Goal: Task Accomplishment & Management: Use online tool/utility

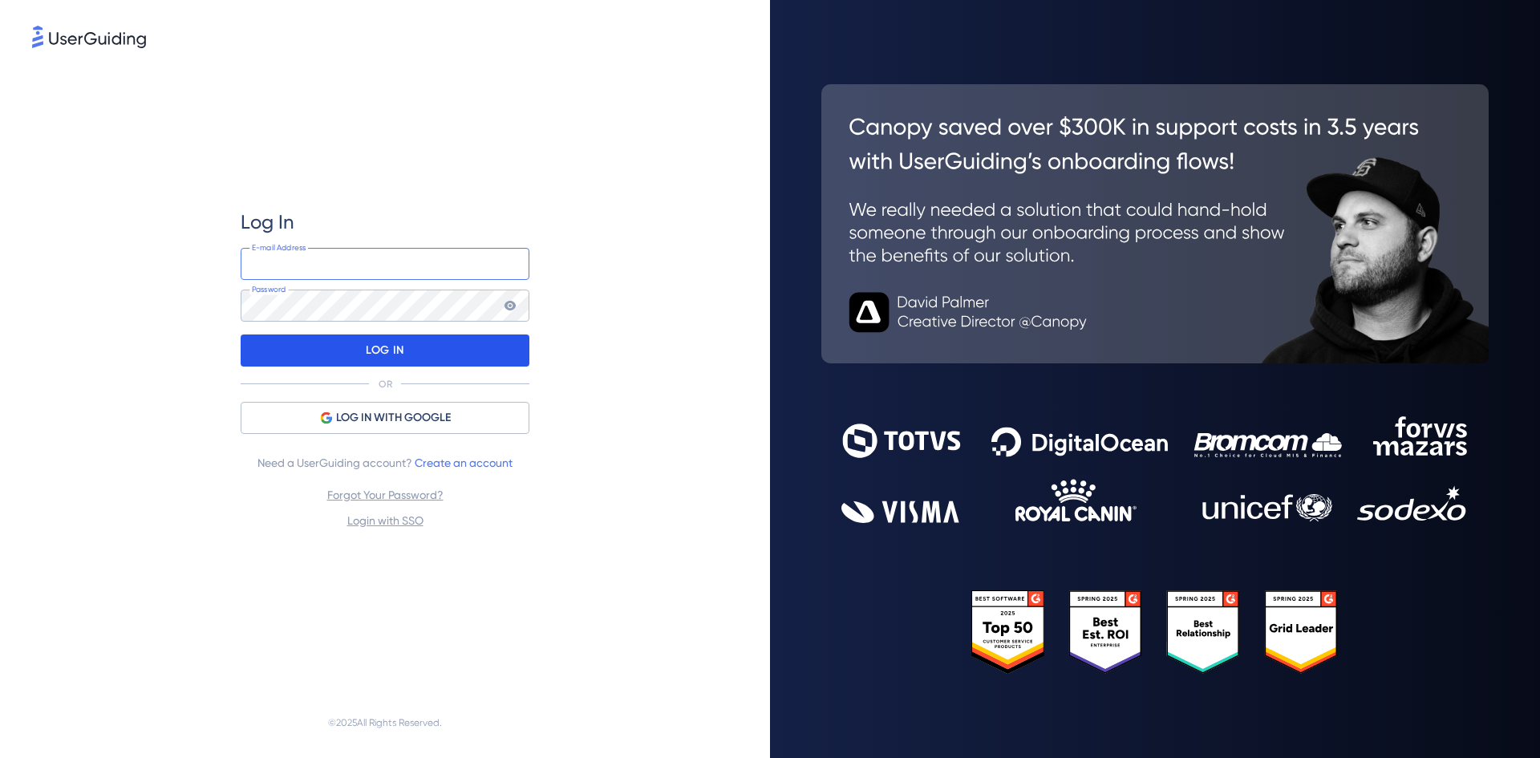
type input "[EMAIL_ADDRESS][PERSON_NAME][DOMAIN_NAME]"
click at [394, 344] on p "LOG IN" at bounding box center [385, 351] width 38 height 26
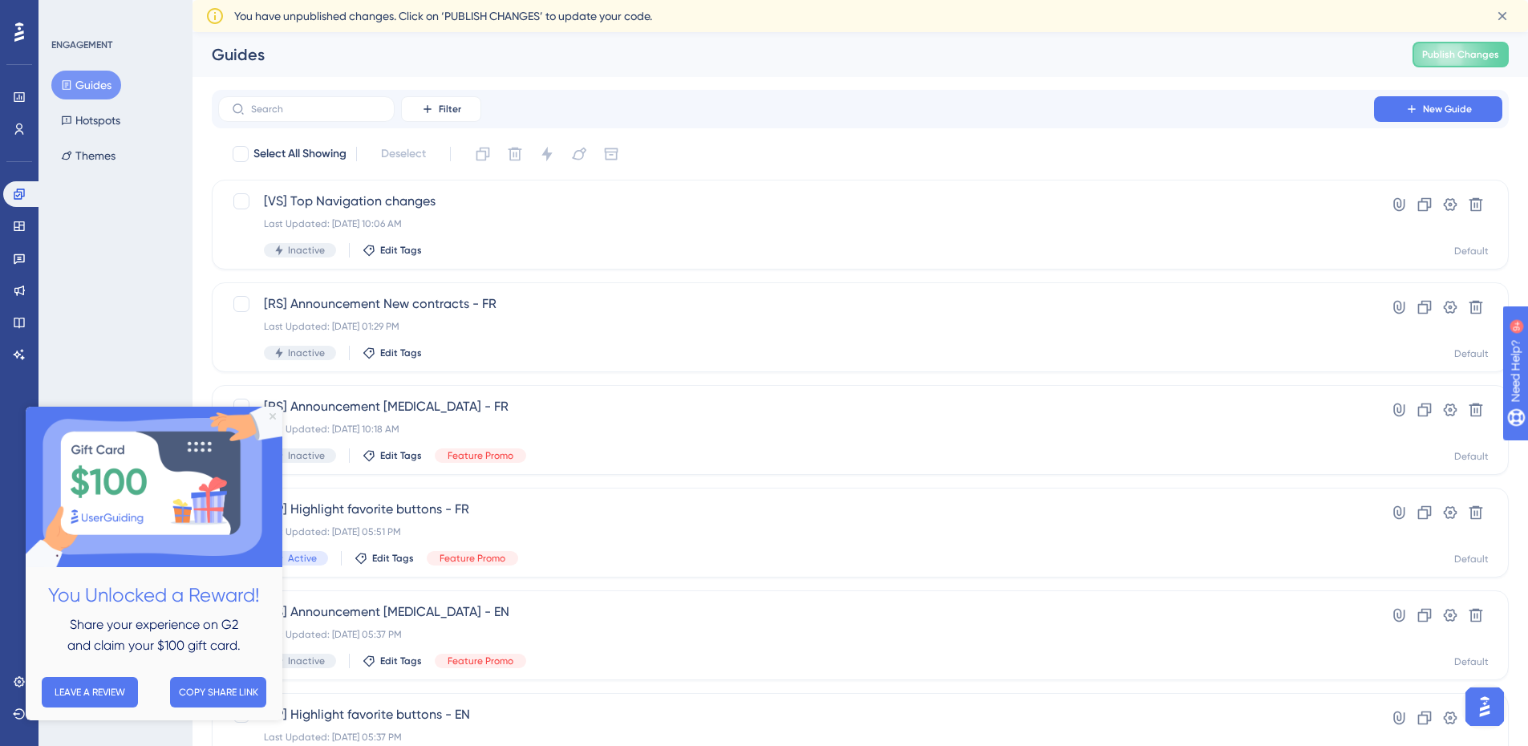
click at [272, 414] on icon "Close Preview" at bounding box center [272, 416] width 6 height 6
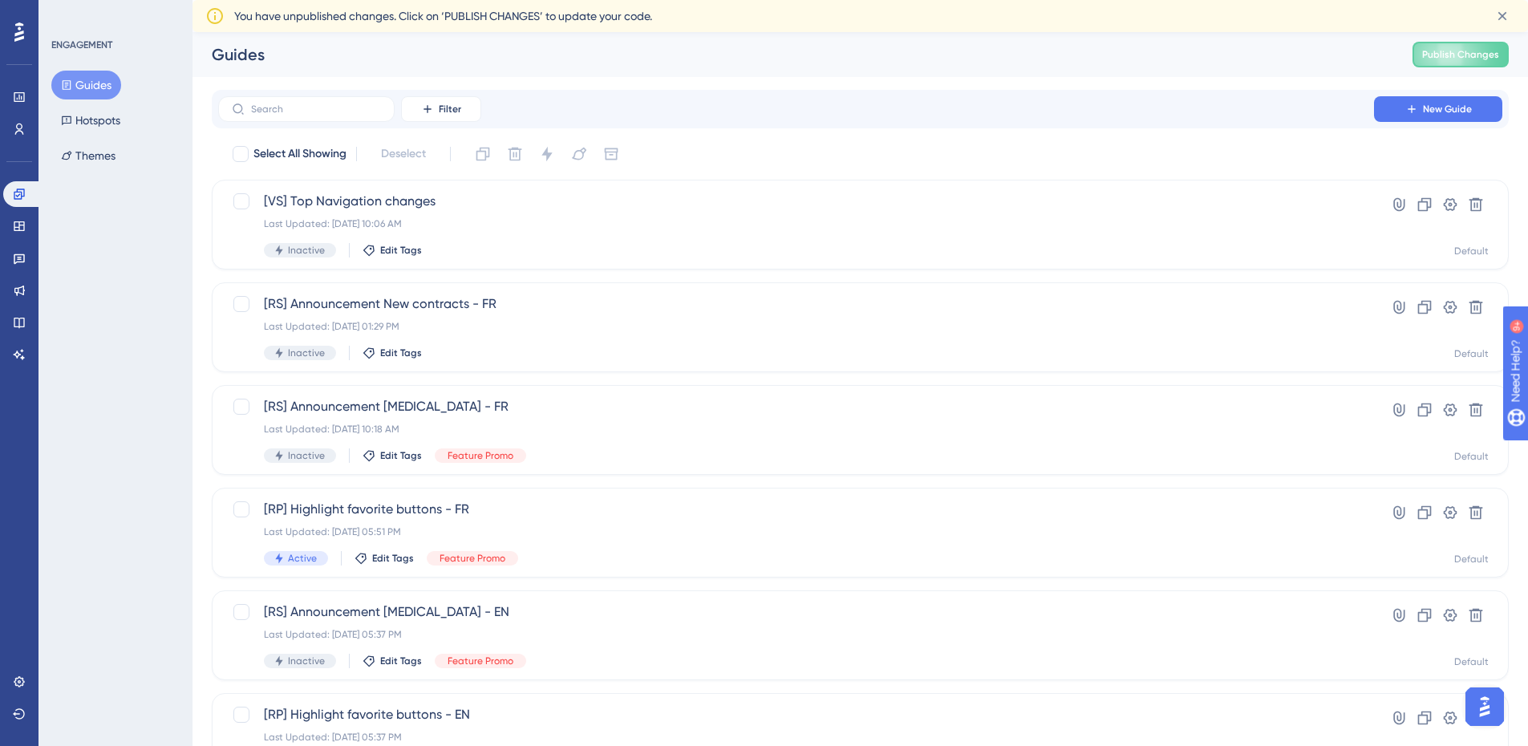
click at [83, 338] on div "ENGAGEMENT Guides Hotspots Themes" at bounding box center [115, 373] width 154 height 746
click at [1503, 25] on button at bounding box center [1502, 16] width 26 height 26
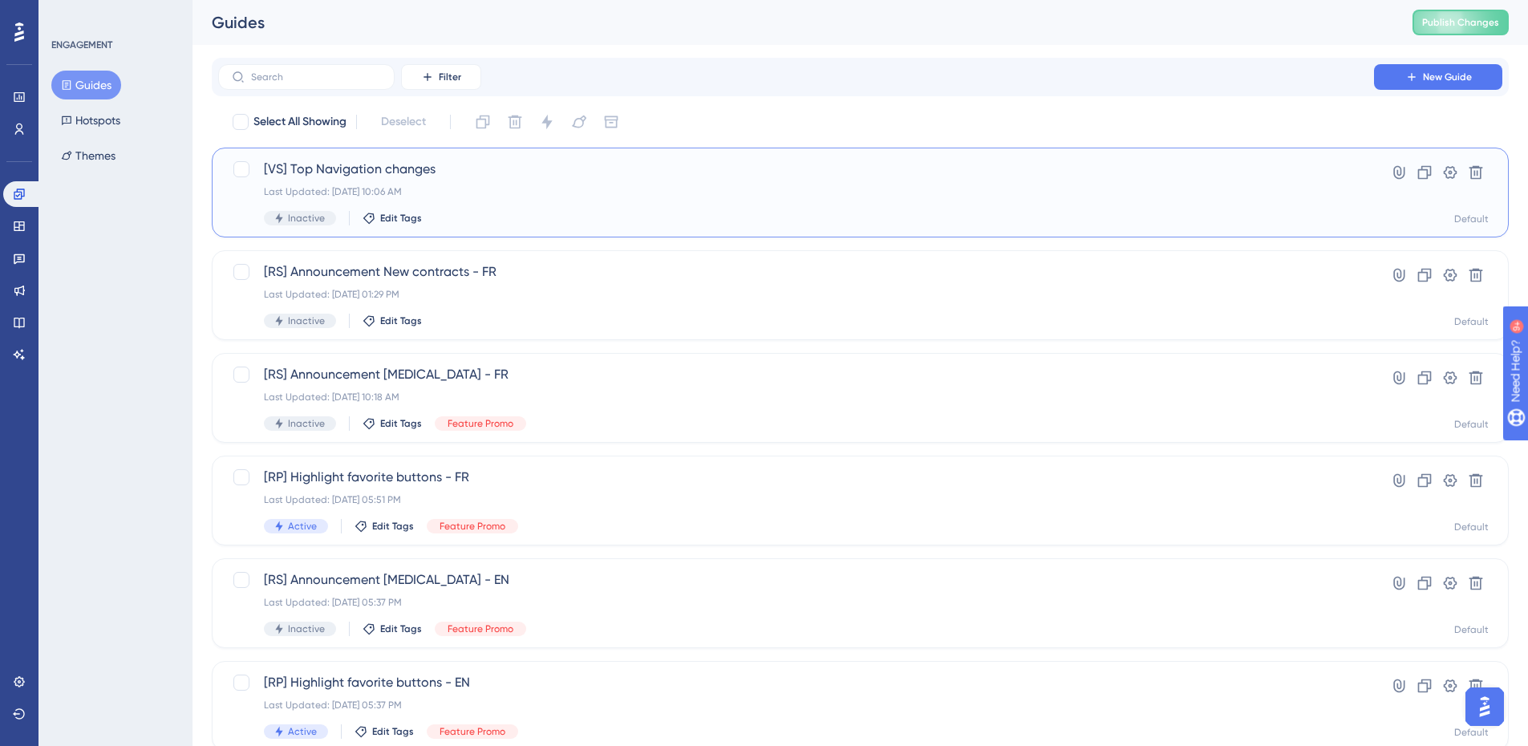
click at [452, 178] on span "[VS] Top Navigation changes" at bounding box center [796, 169] width 1064 height 19
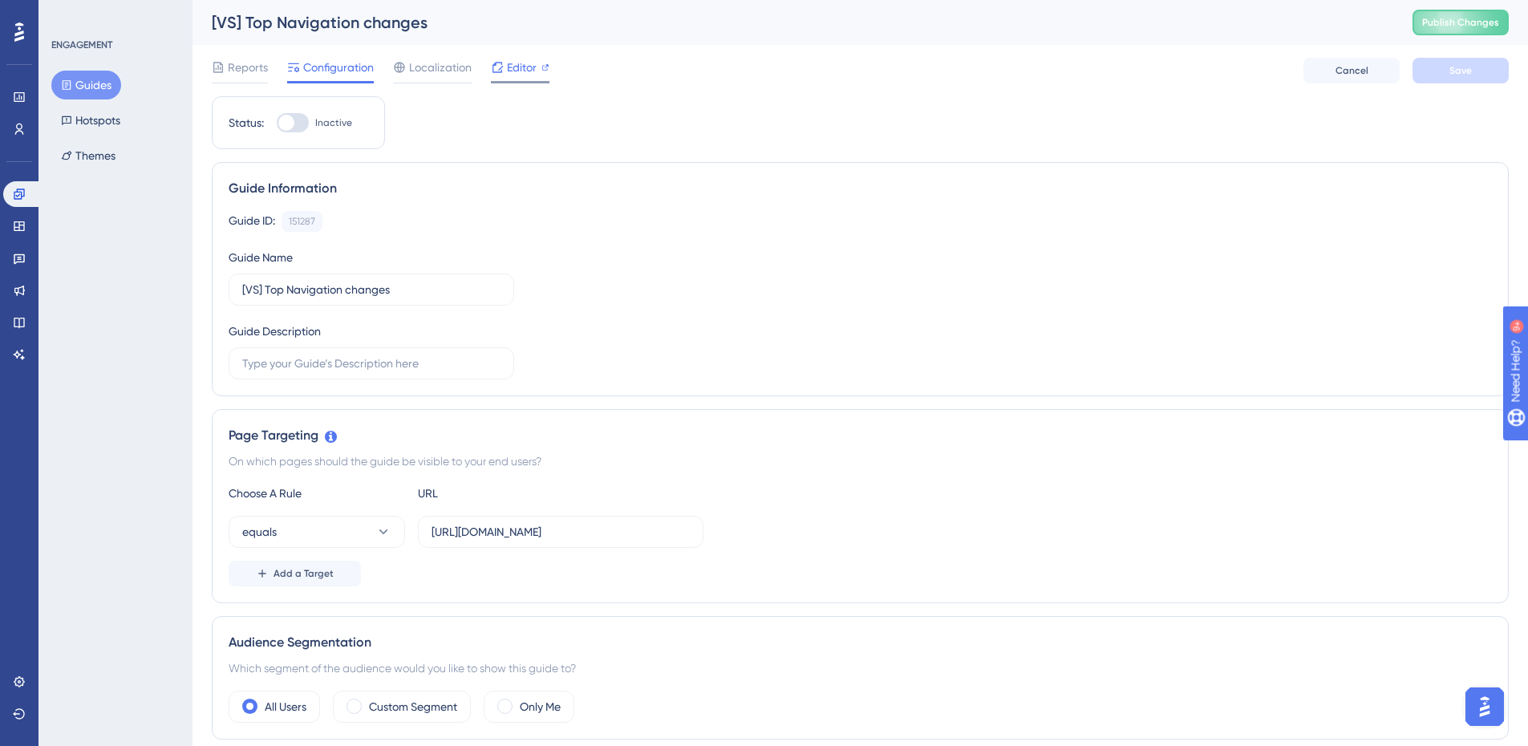
click at [524, 74] on span "Editor" at bounding box center [522, 67] width 30 height 19
